Goal: Task Accomplishment & Management: Manage account settings

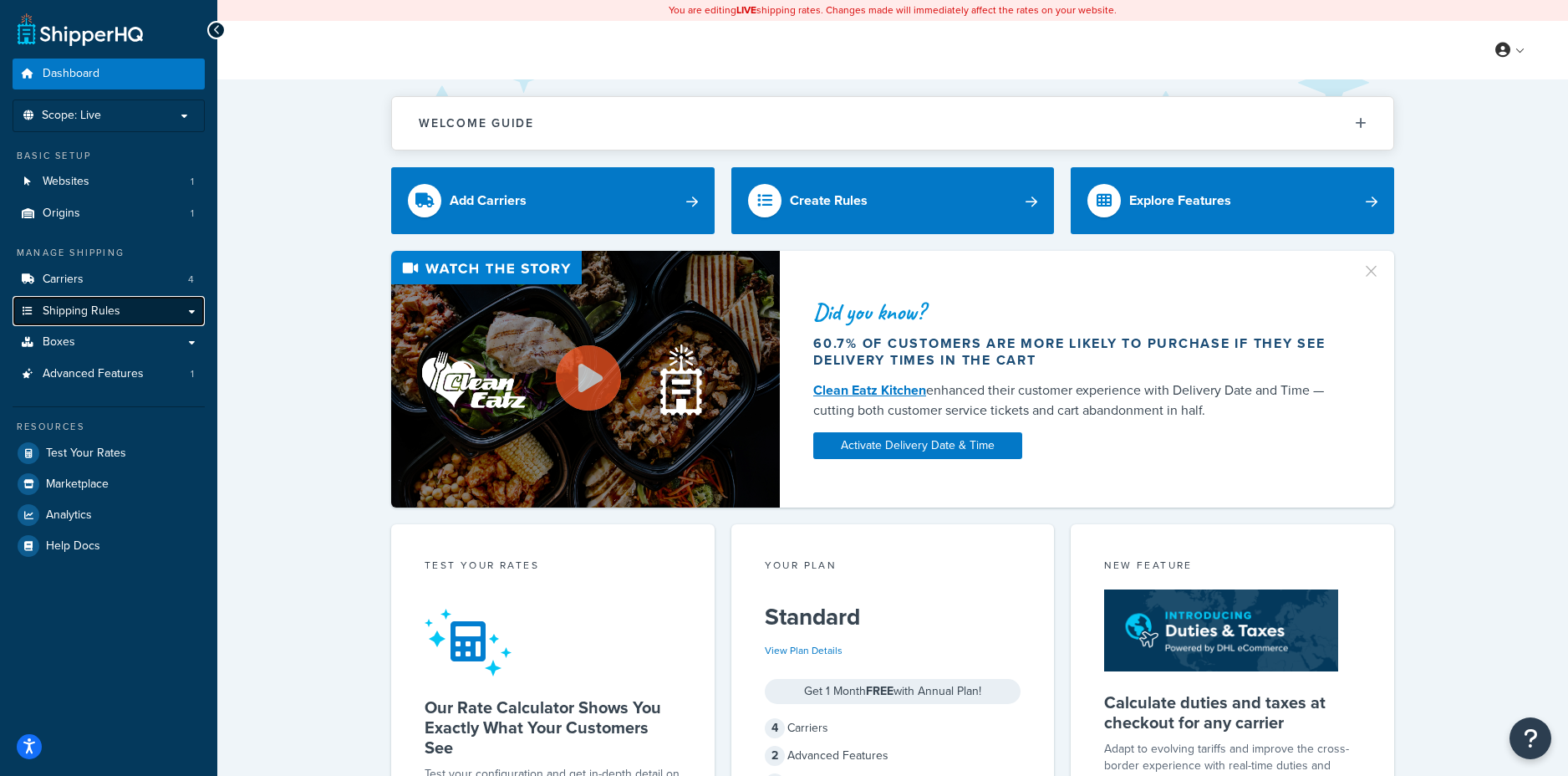
click at [88, 313] on span "Shipping Rules" at bounding box center [81, 311] width 78 height 14
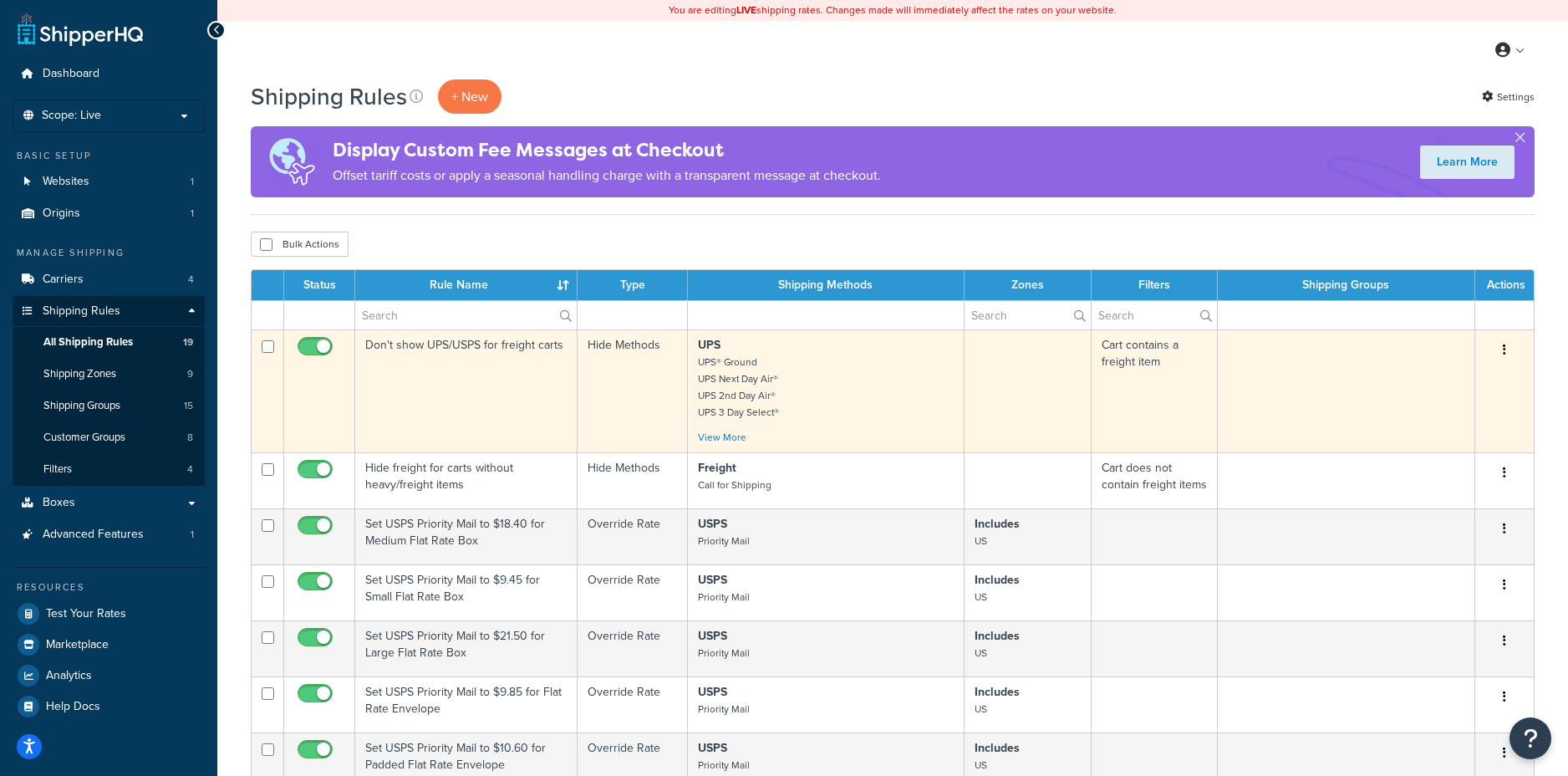
scroll to position [697, 0]
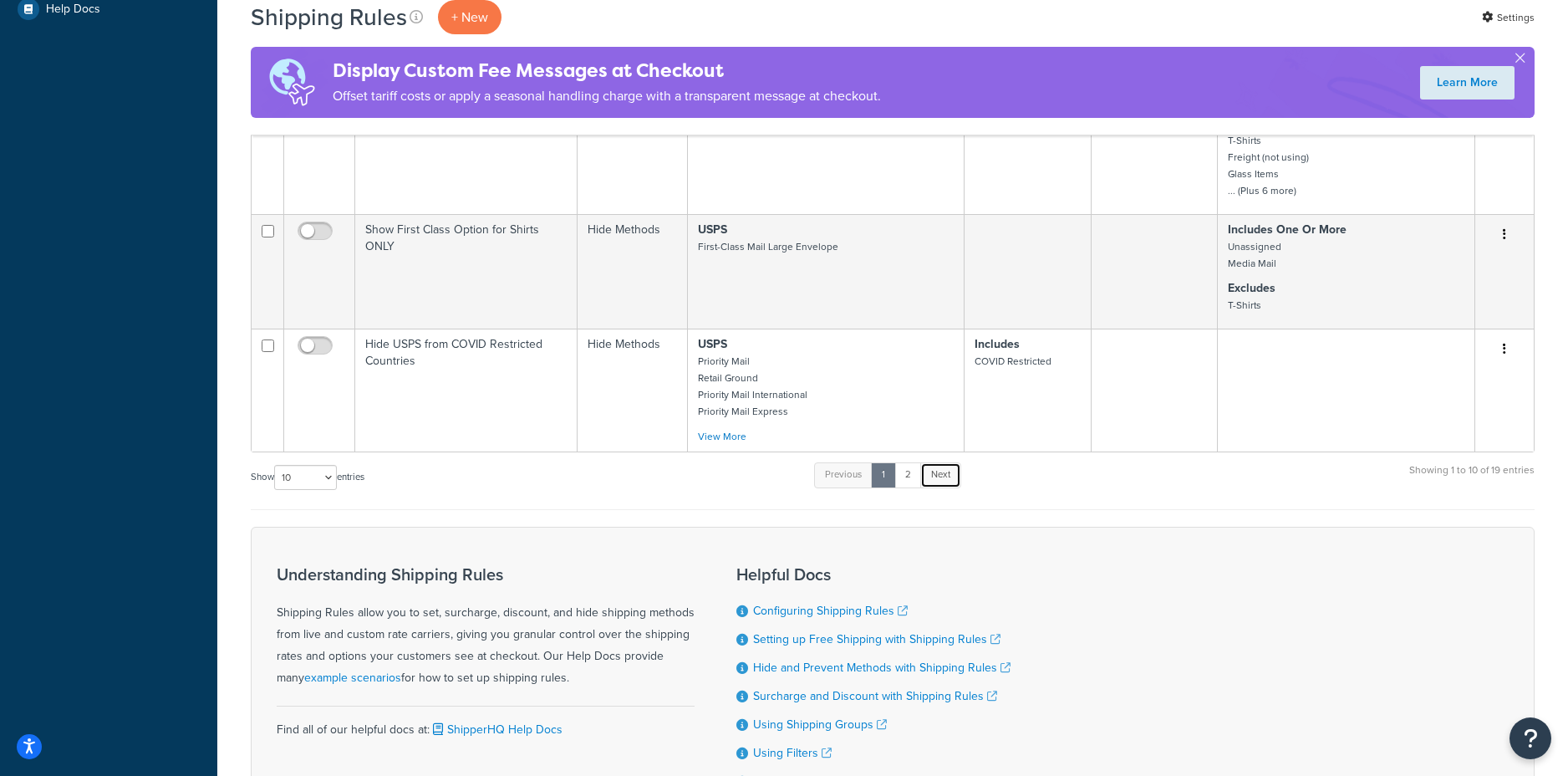
click at [948, 468] on link "Next" at bounding box center [940, 475] width 41 height 25
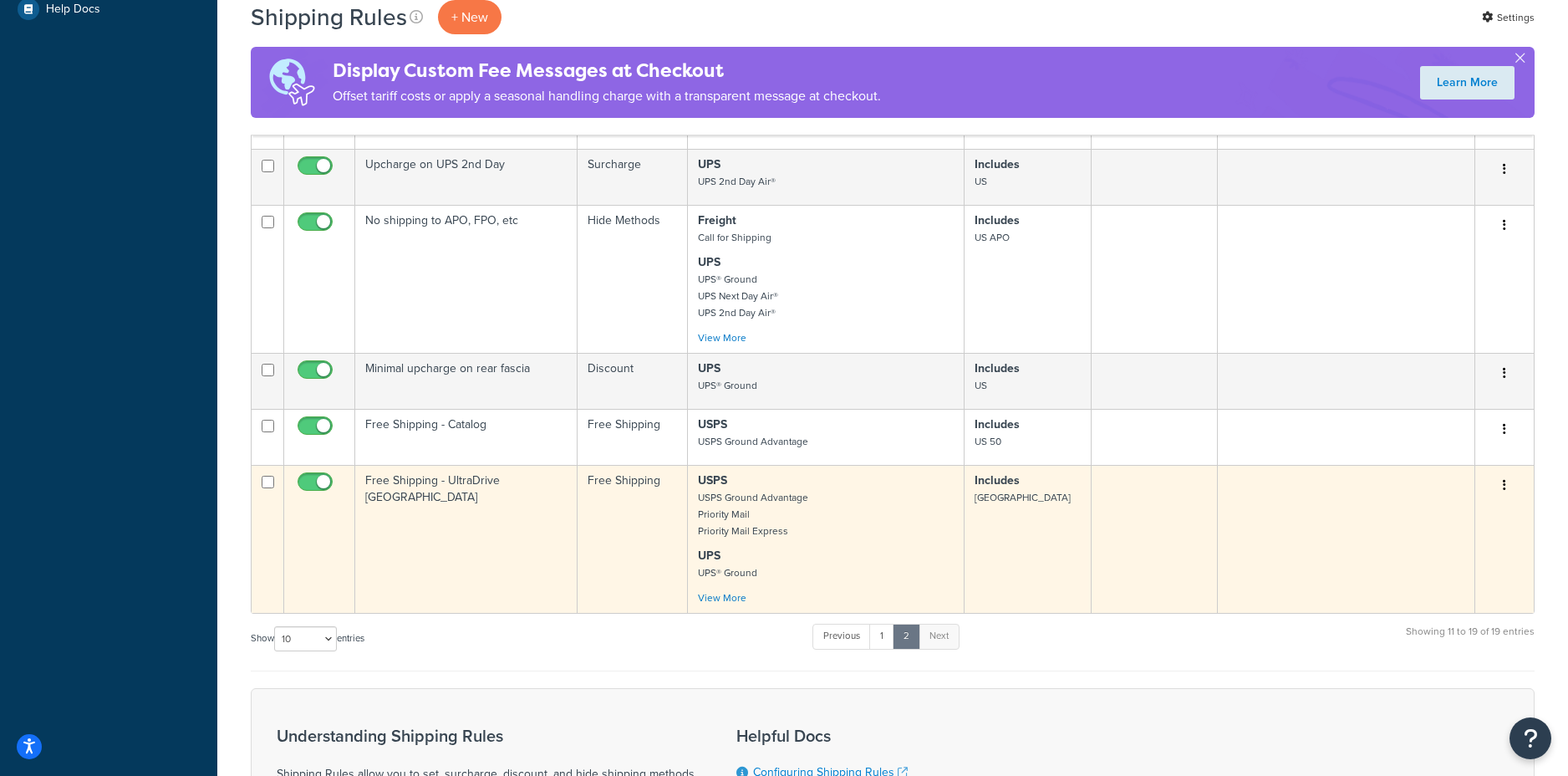
click at [623, 494] on td "Free Shipping" at bounding box center [632, 539] width 110 height 148
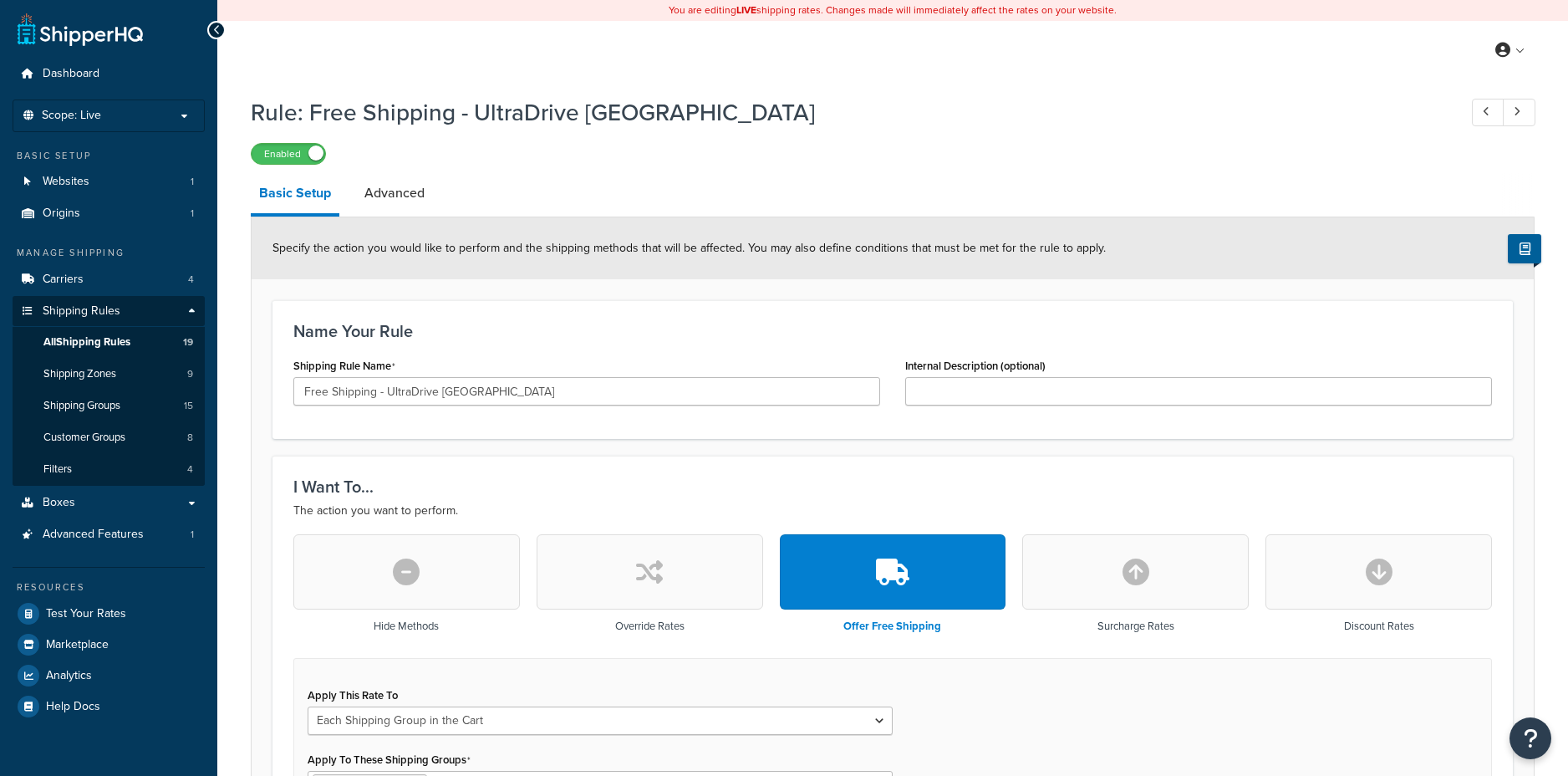
select select "SHIPPING_GROUP"
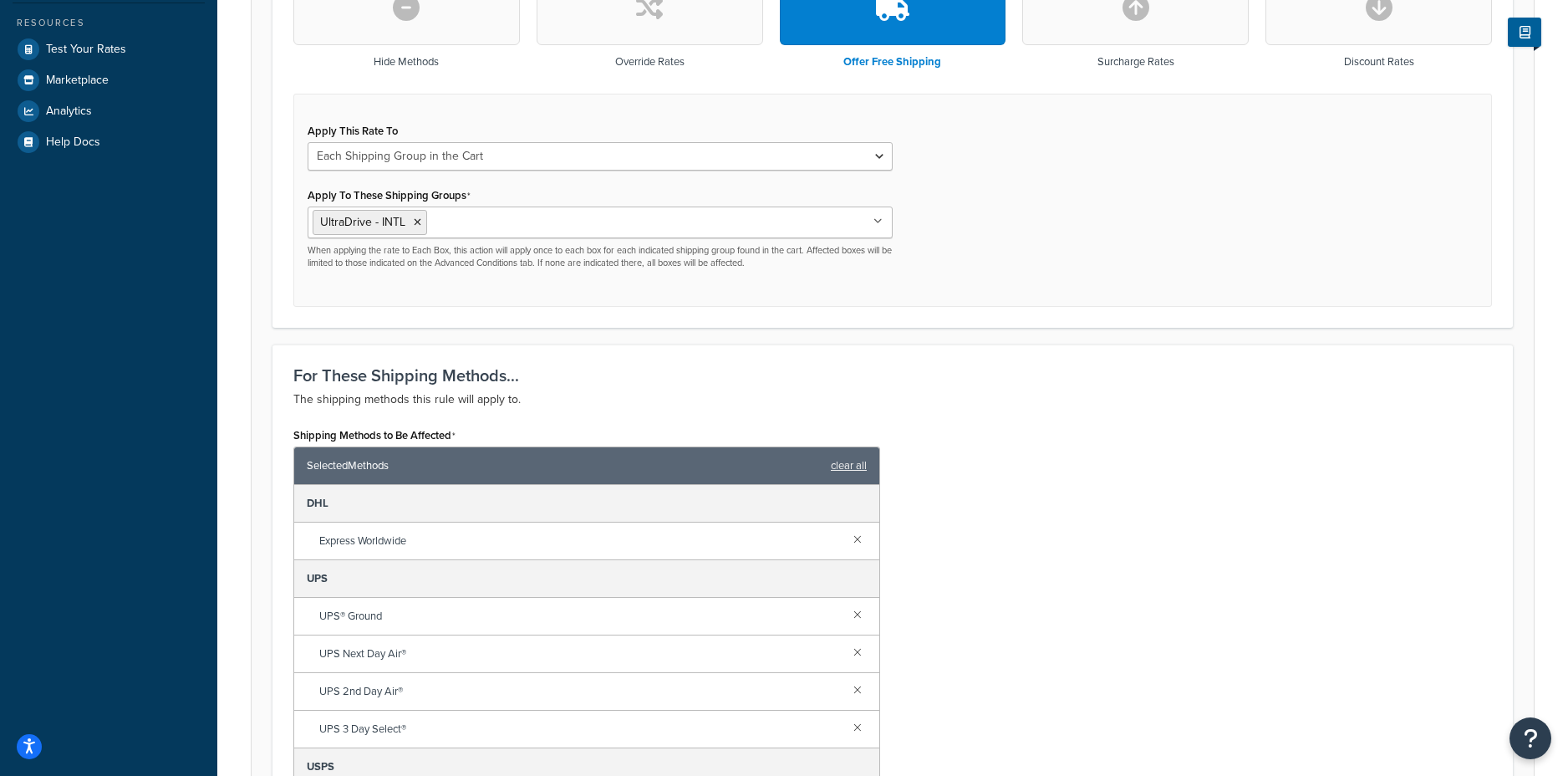
scroll to position [5, 0]
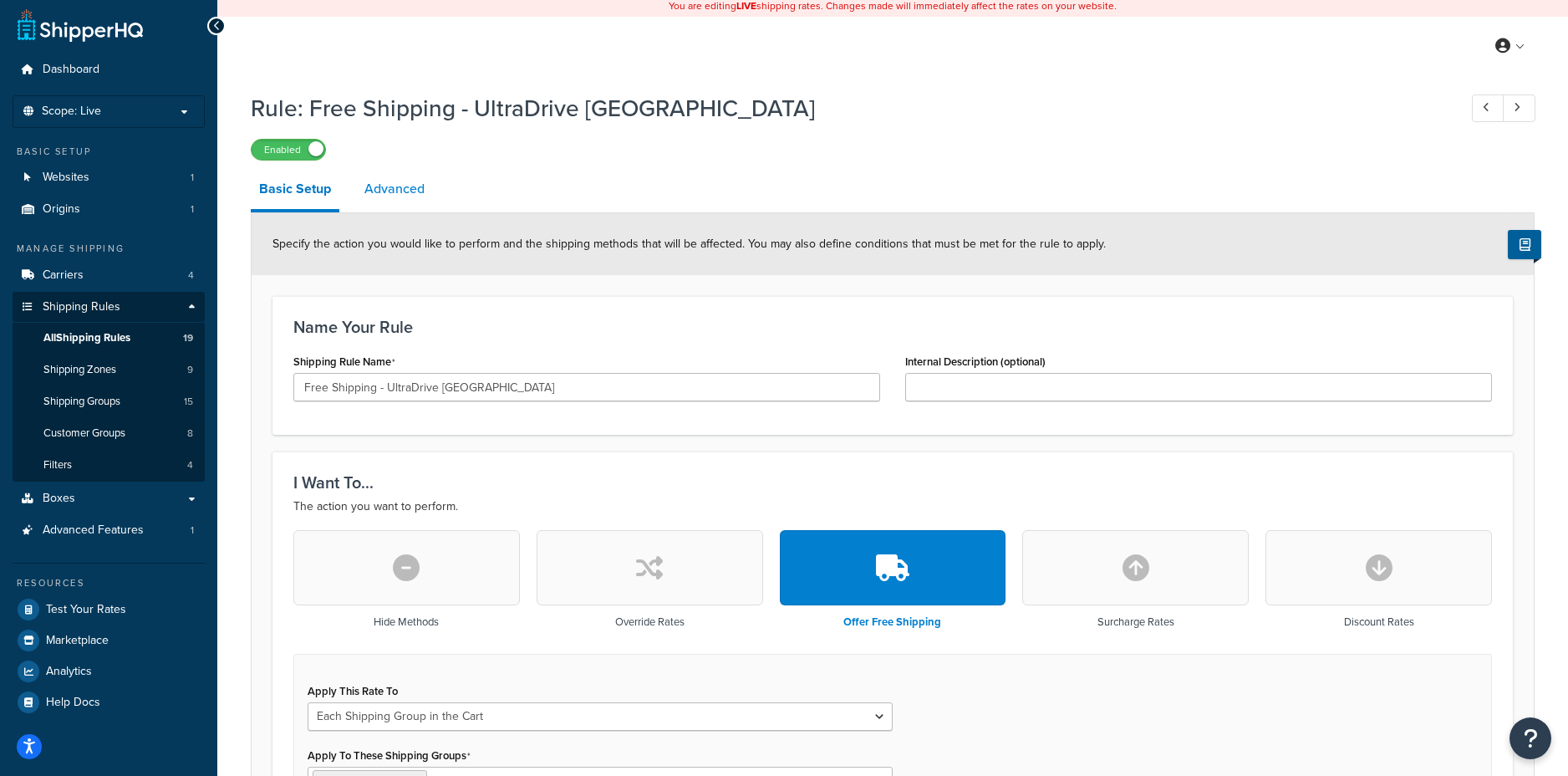
click at [399, 186] on link "Advanced" at bounding box center [394, 189] width 77 height 40
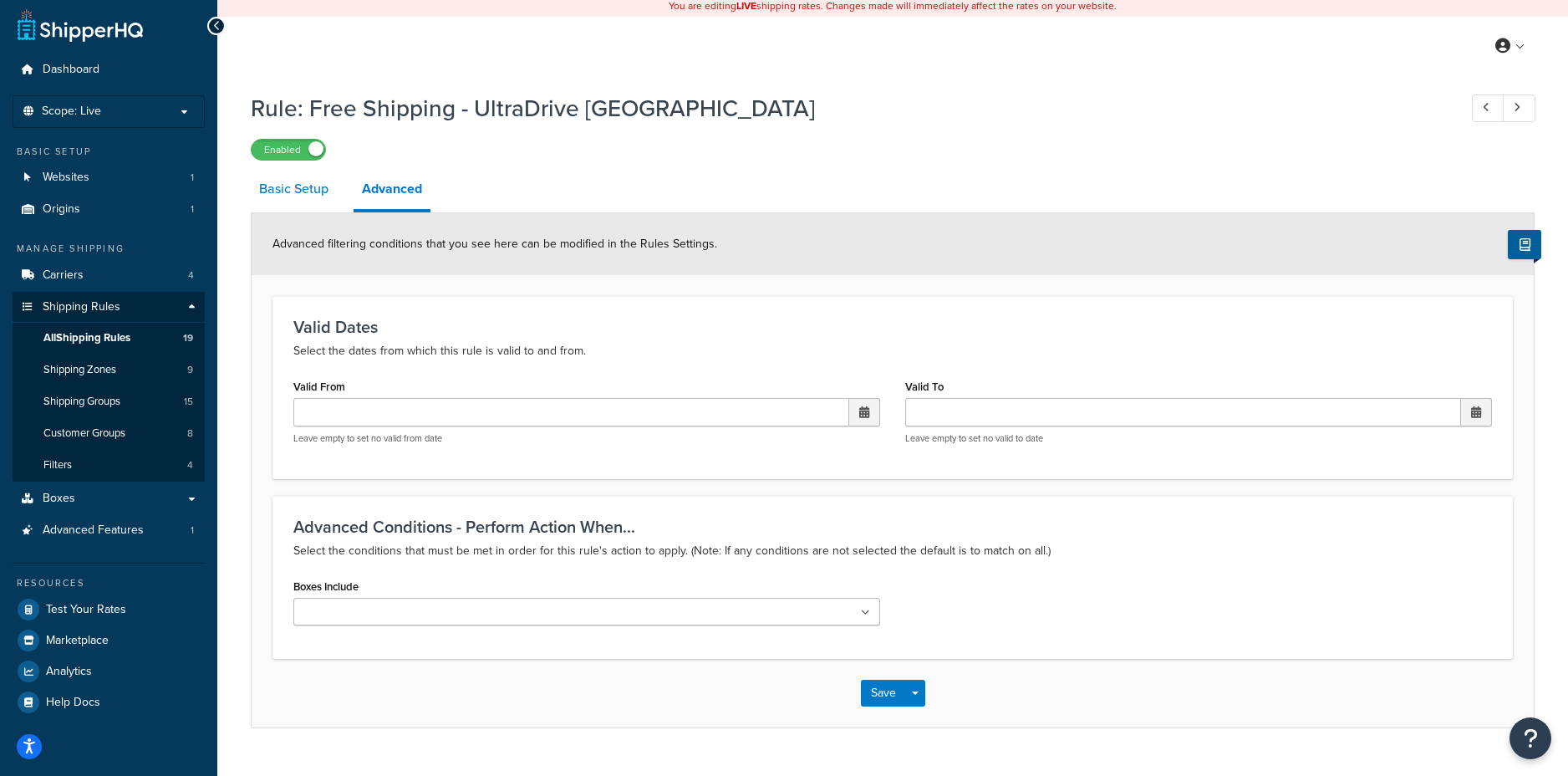
click at [310, 189] on link "Basic Setup" at bounding box center [293, 189] width 86 height 40
select select "SHIPPING_GROUP"
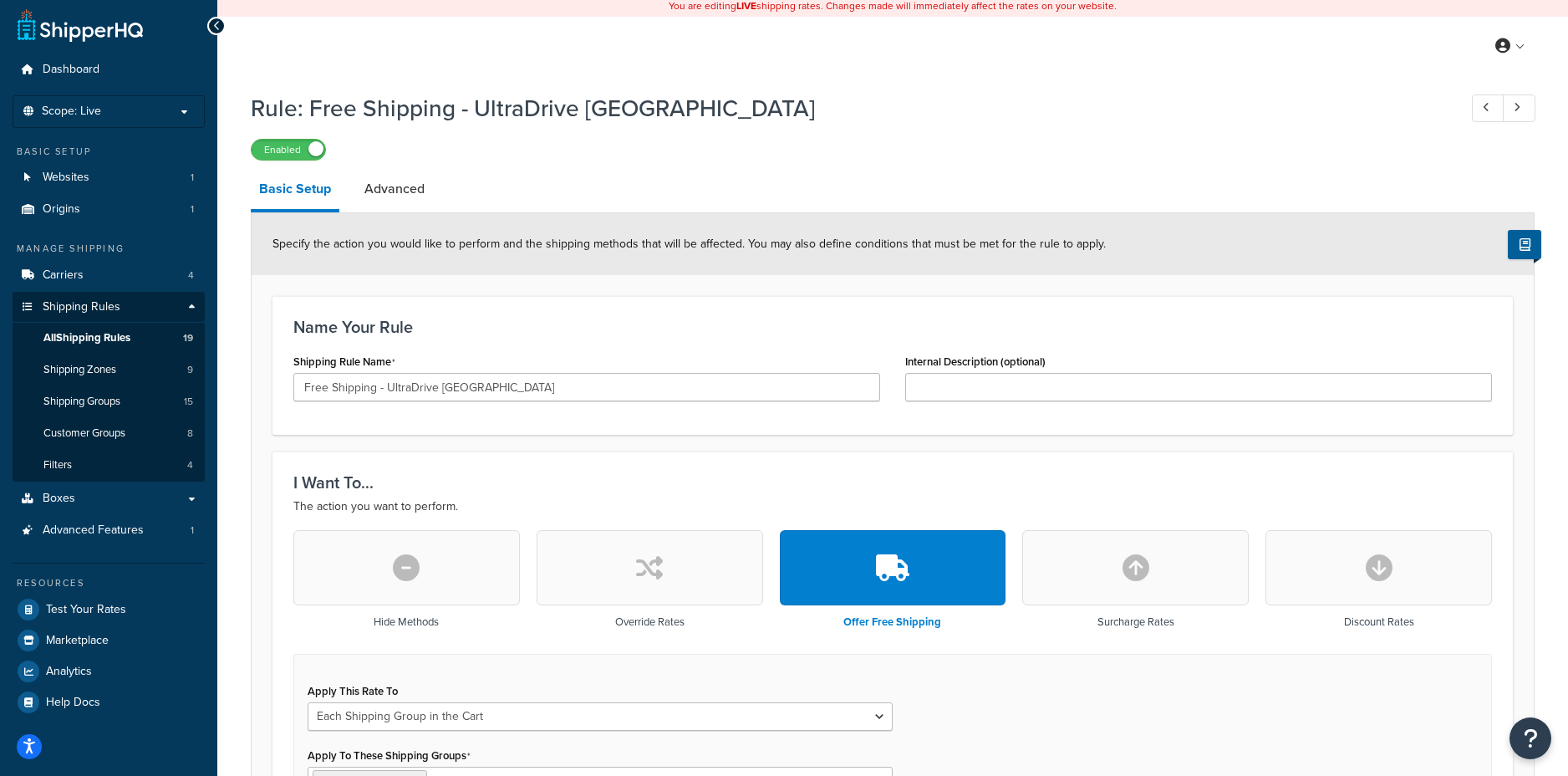
scroll to position [230, 0]
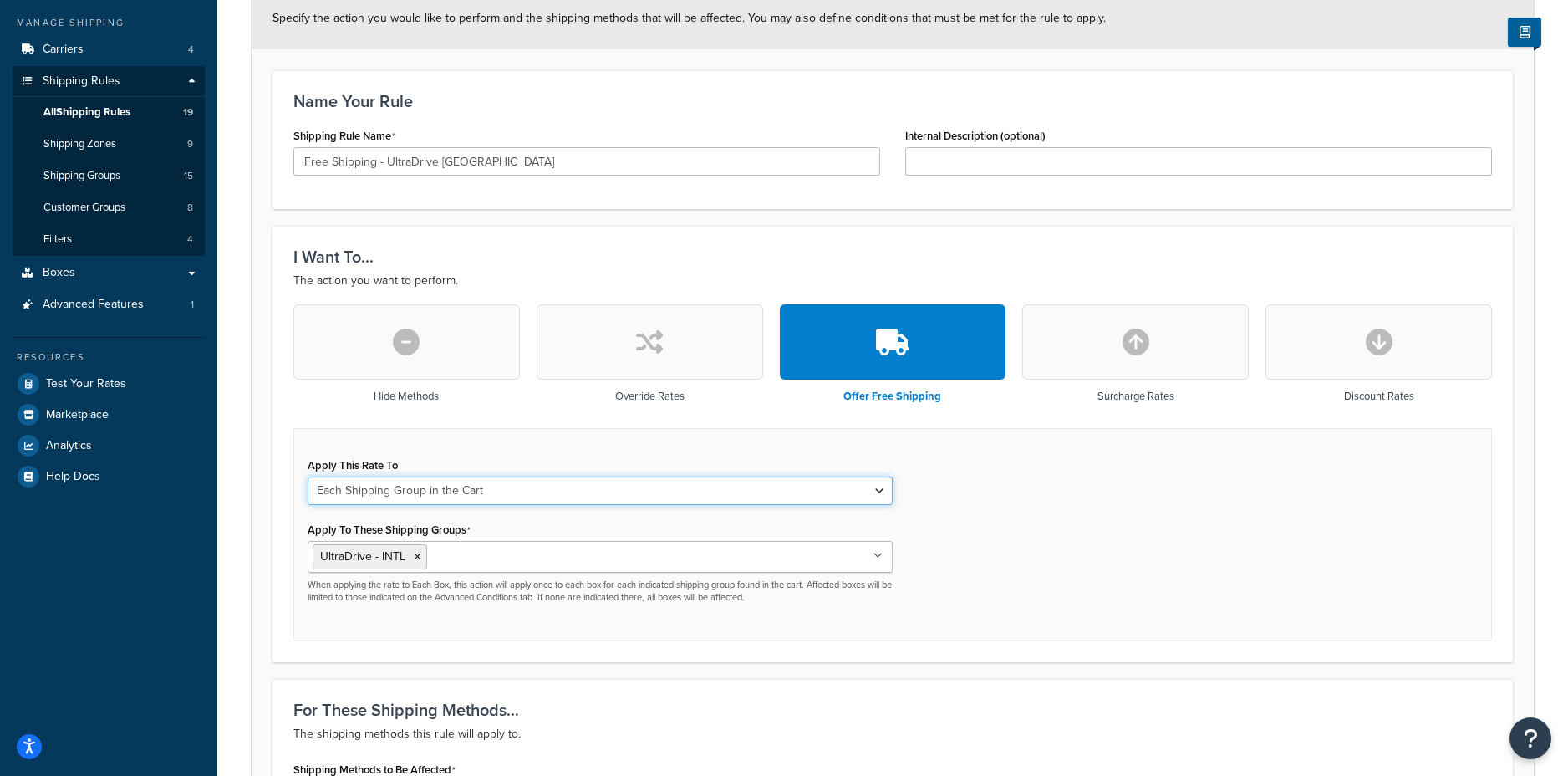
click at [881, 490] on select "Each Shipment in the Cart Each Shipping Group in the Cart Each Item within a Sh…" at bounding box center [600, 490] width 586 height 28
click at [308, 476] on select "Each Shipment in the Cart Each Shipping Group in the Cart Each Item within a Sh…" at bounding box center [600, 490] width 586 height 28
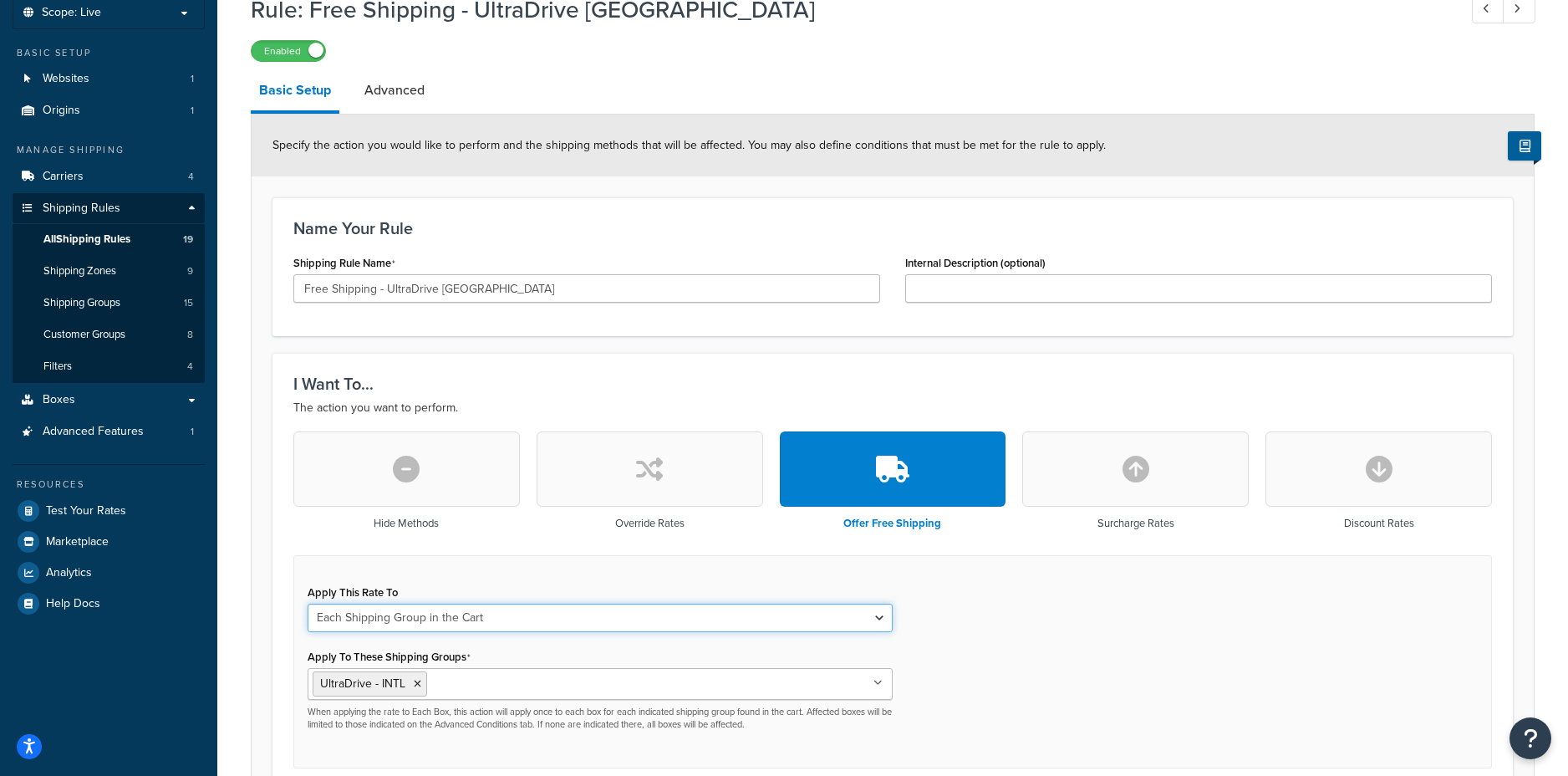
scroll to position [10, 0]
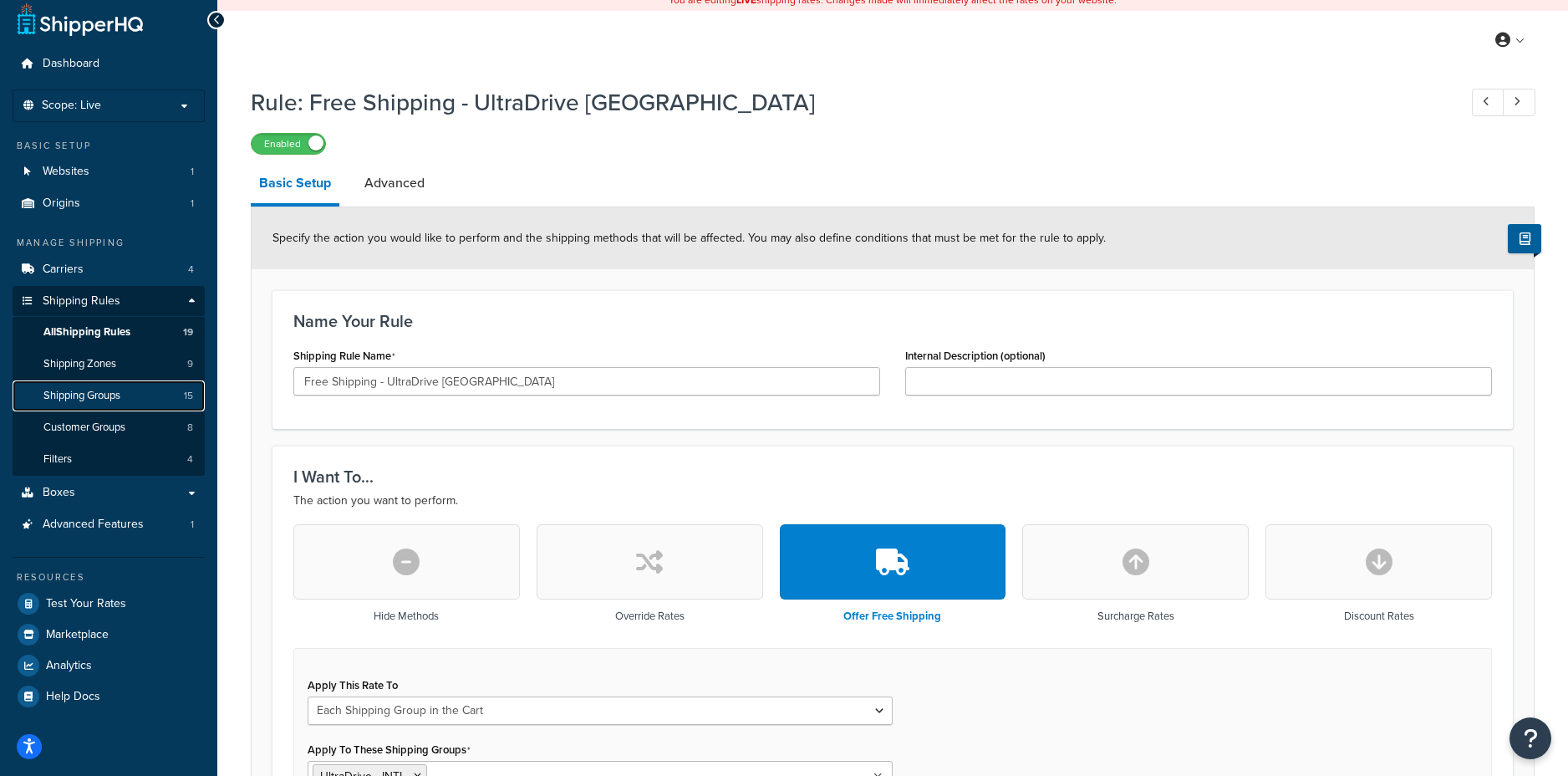
click at [95, 395] on span "Shipping Groups" at bounding box center [81, 396] width 77 height 14
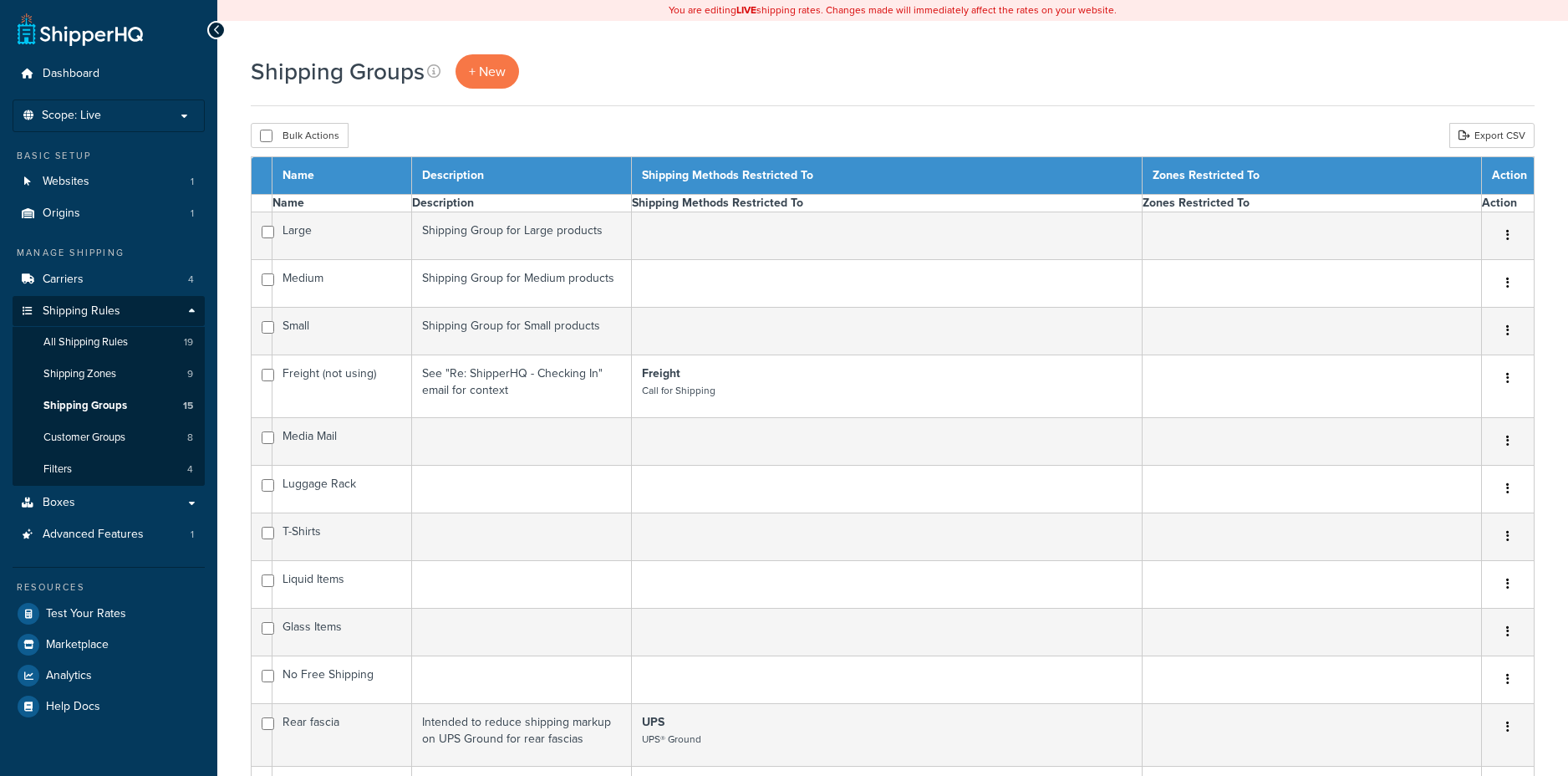
select select "15"
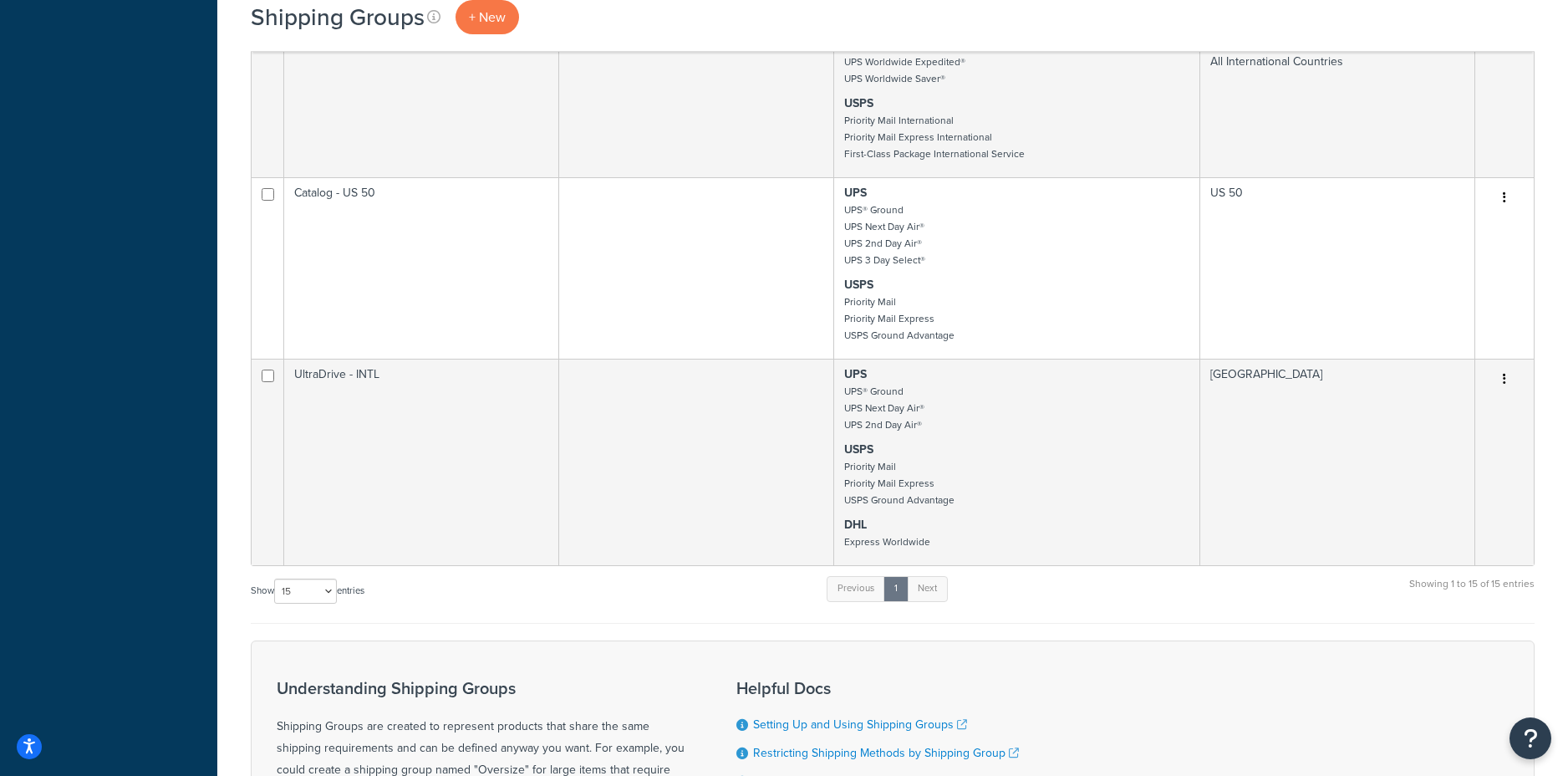
scroll to position [847, 0]
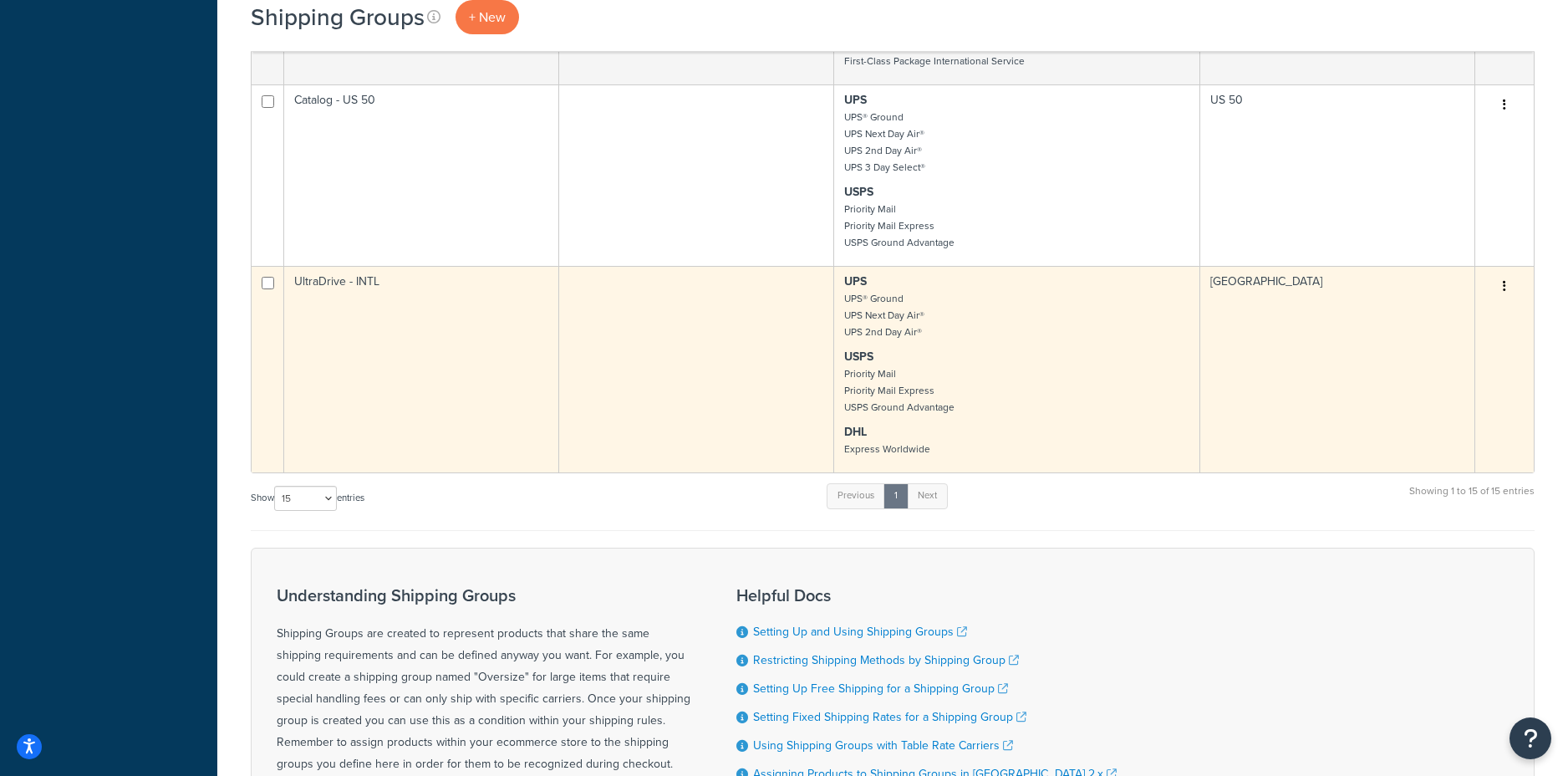
click at [1510, 285] on button "button" at bounding box center [1505, 287] width 23 height 27
click at [1425, 318] on link "Edit" at bounding box center [1436, 319] width 132 height 34
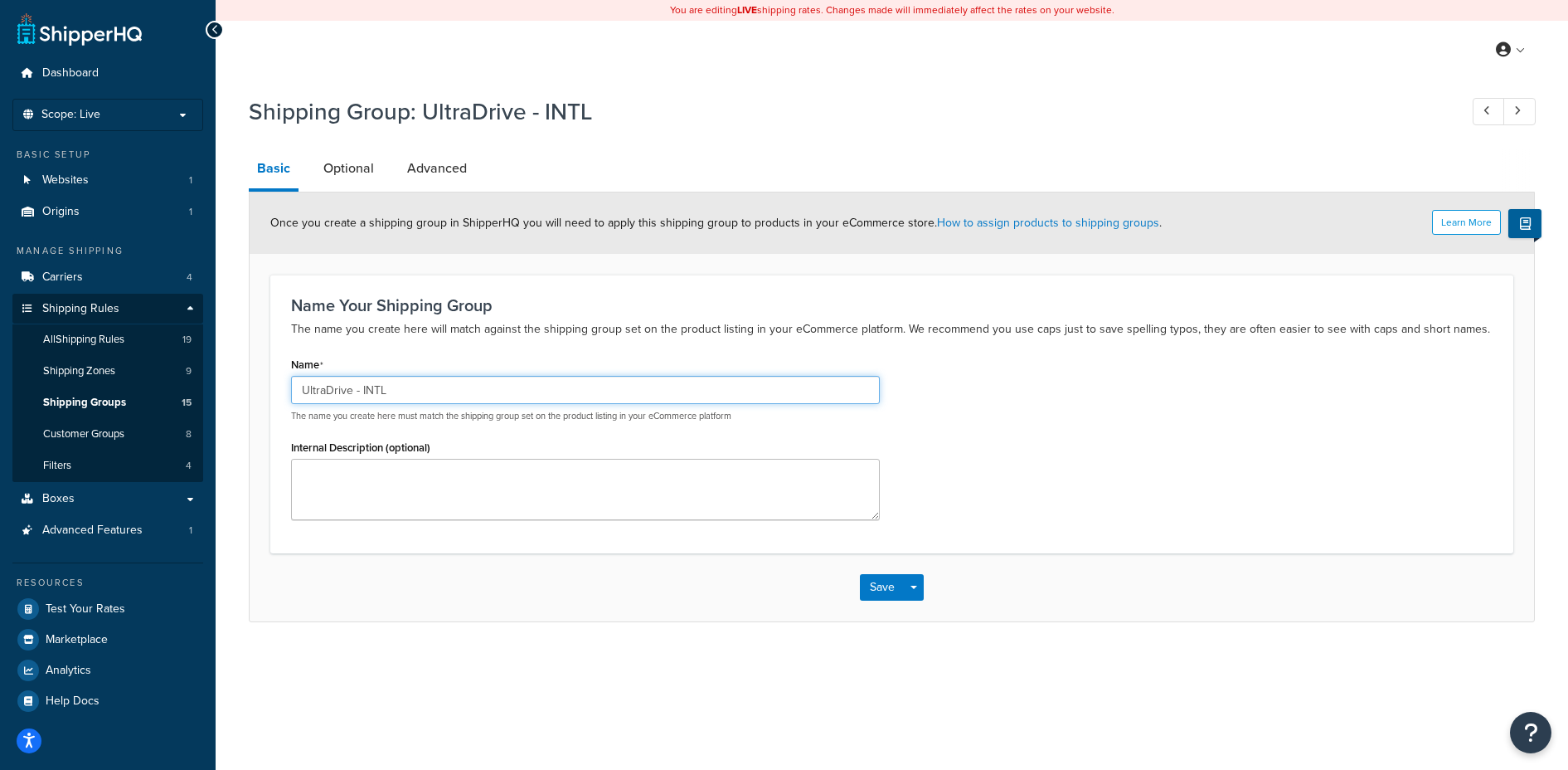
drag, startPoint x: 396, startPoint y: 390, endPoint x: 276, endPoint y: 383, distance: 120.2
click at [276, 383] on div "Name Your Shipping Group The name you create here will match against the shippi…" at bounding box center [891, 414] width 1243 height 278
click at [344, 166] on link "Optional" at bounding box center [348, 168] width 67 height 39
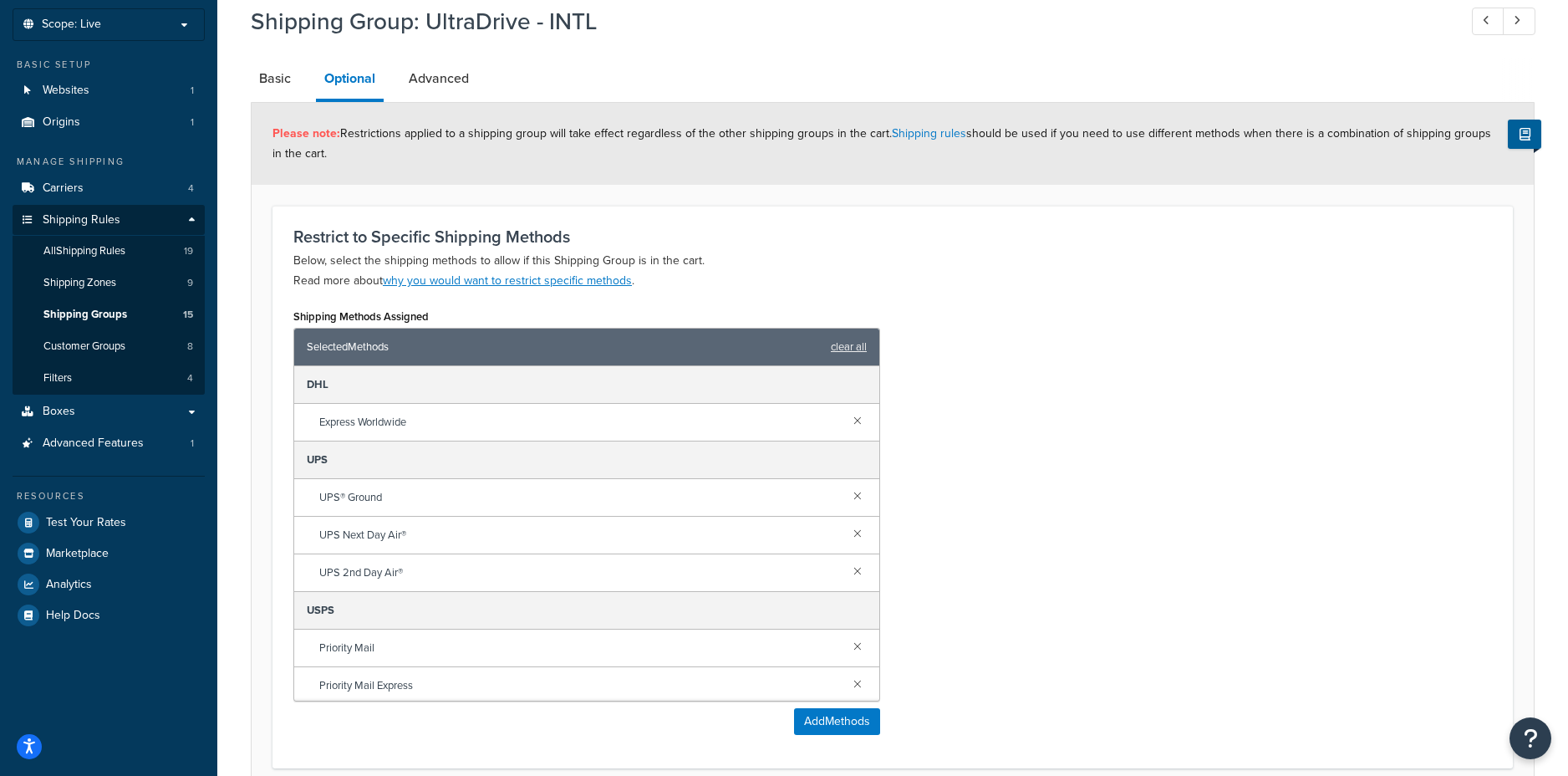
scroll to position [102, 0]
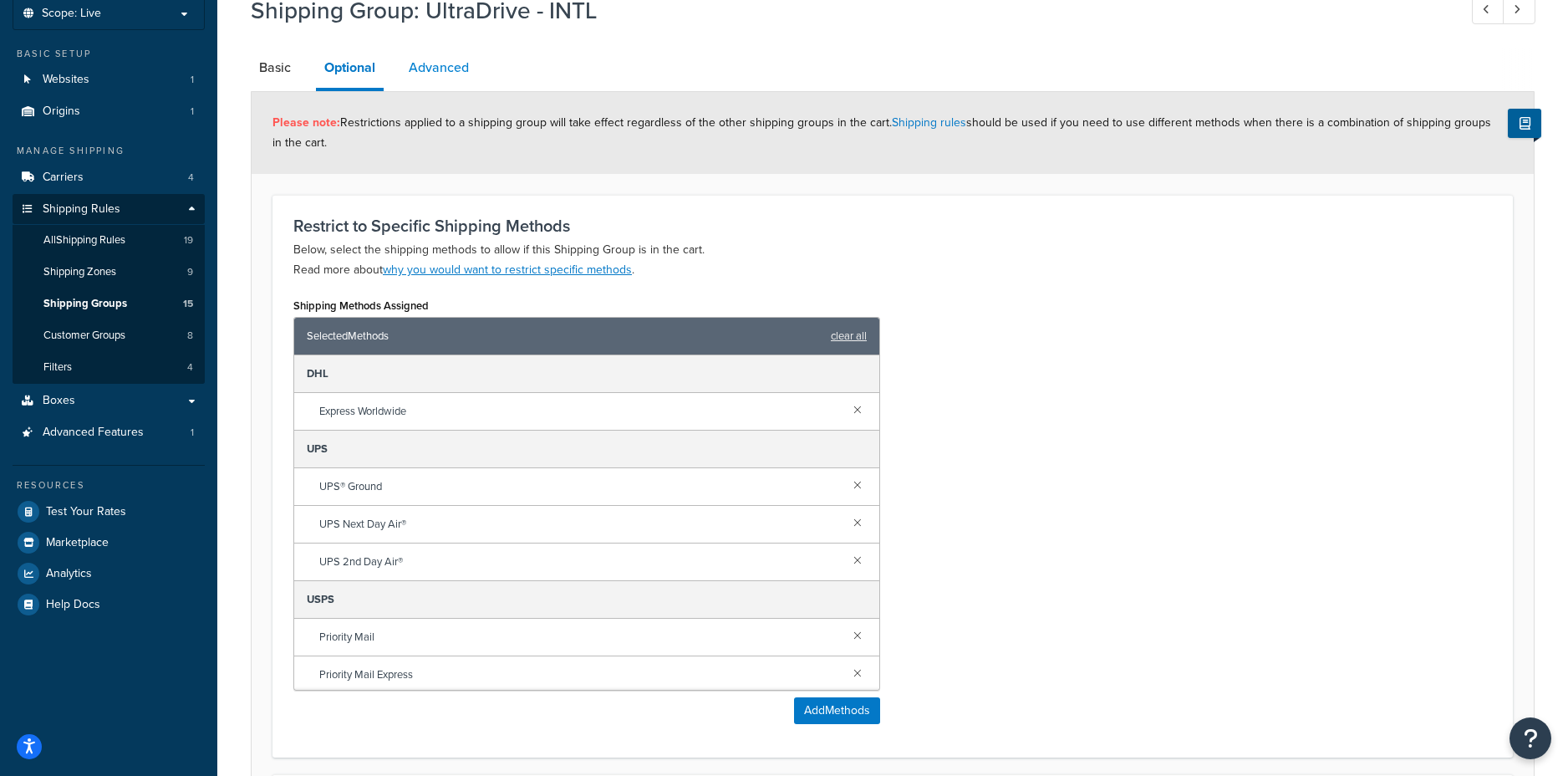
click at [449, 60] on link "Advanced" at bounding box center [438, 68] width 77 height 40
